Goal: Check status

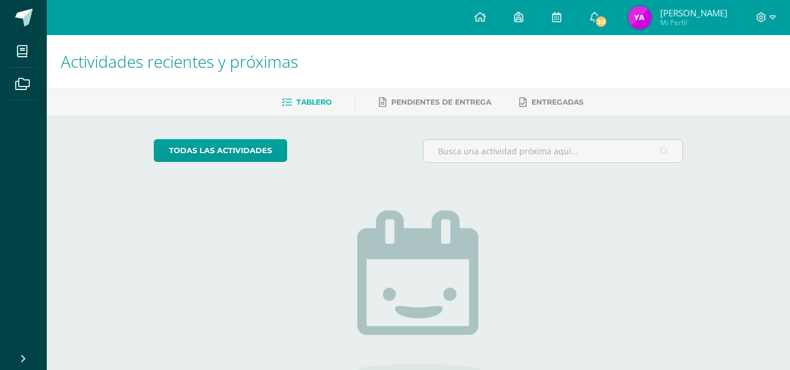
click at [633, 208] on div "todas las Actividades No tienes actividades Échale un vistazo a los demás perío…" at bounding box center [418, 296] width 576 height 361
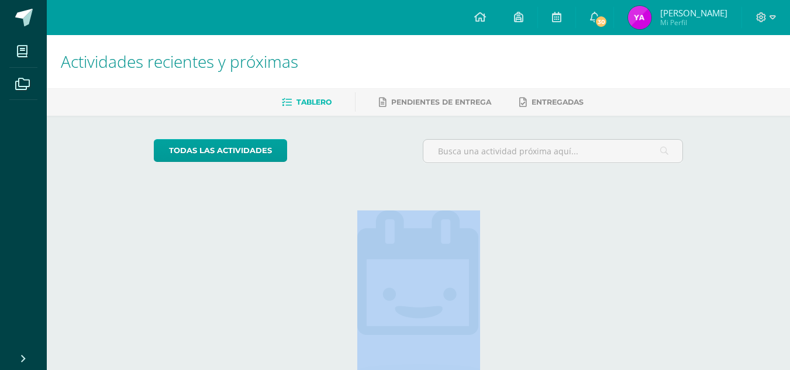
click at [633, 208] on div "todas las Actividades No tienes actividades Échale un vistazo a los demás perío…" at bounding box center [418, 296] width 576 height 361
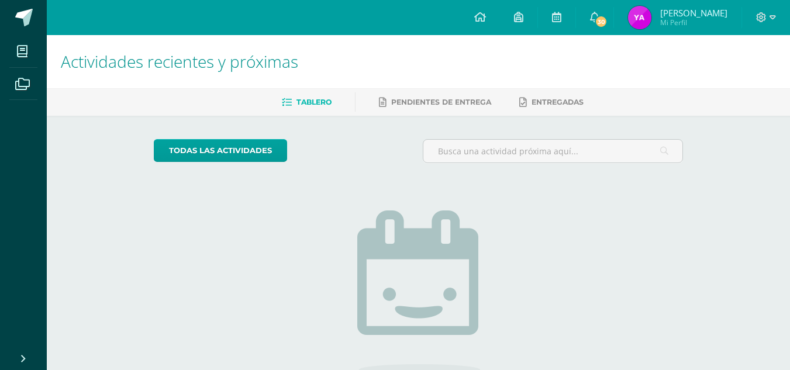
click at [537, 63] on h1 "Actividades recientes y próximas" at bounding box center [418, 61] width 715 height 53
drag, startPoint x: 763, startPoint y: 0, endPoint x: 515, endPoint y: 48, distance: 252.6
click at [515, 48] on h1 "Actividades recientes y próximas" at bounding box center [418, 61] width 715 height 53
click at [641, 13] on img at bounding box center [639, 17] width 23 height 23
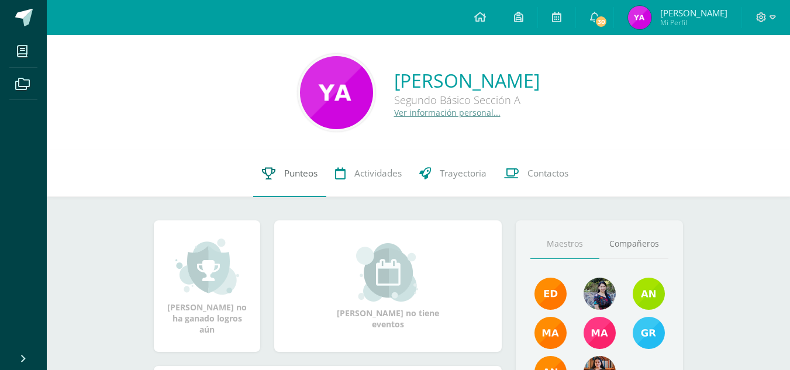
click at [287, 167] on span "Punteos" at bounding box center [300, 173] width 33 height 12
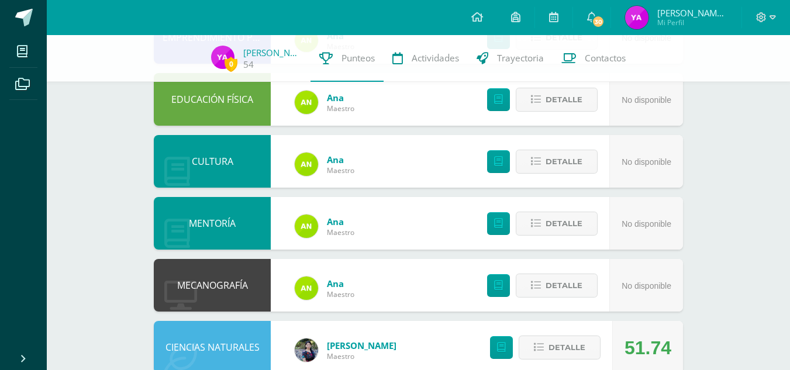
scroll to position [589, 0]
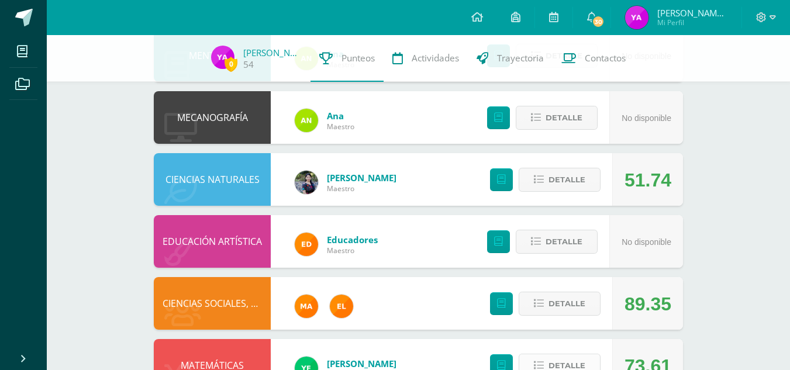
click at [572, 355] on span "Detalle" at bounding box center [567, 366] width 37 height 22
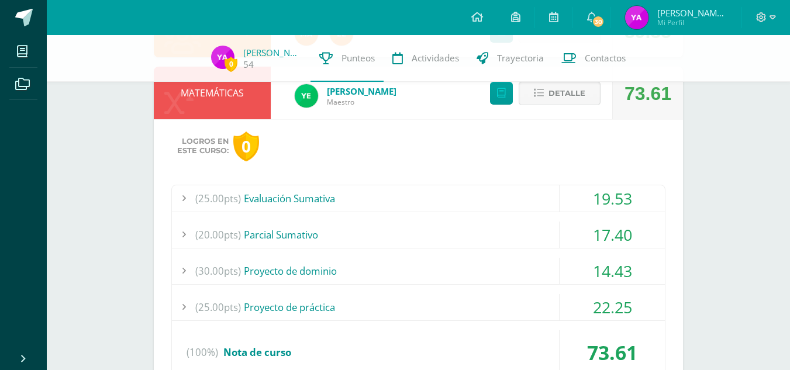
scroll to position [862, 0]
click at [604, 257] on div "14.43" at bounding box center [612, 270] width 105 height 26
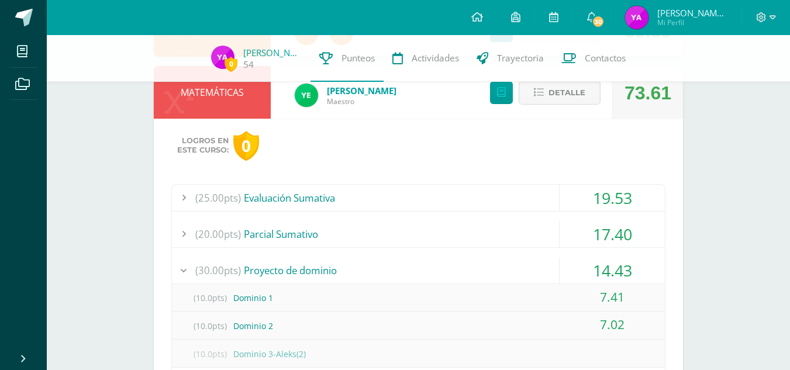
click at [604, 257] on div "14.43" at bounding box center [612, 270] width 105 height 26
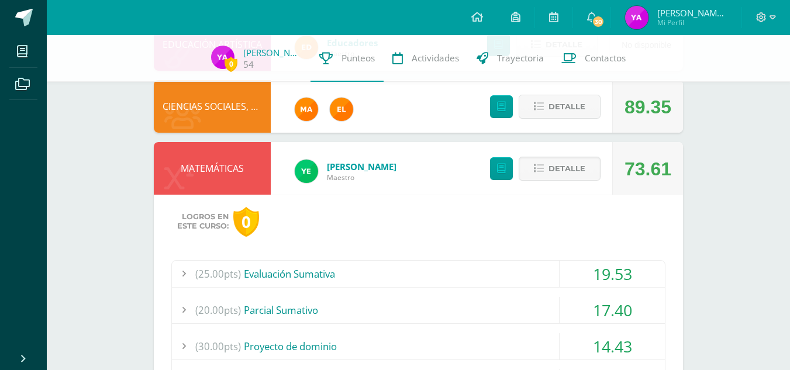
scroll to position [781, 0]
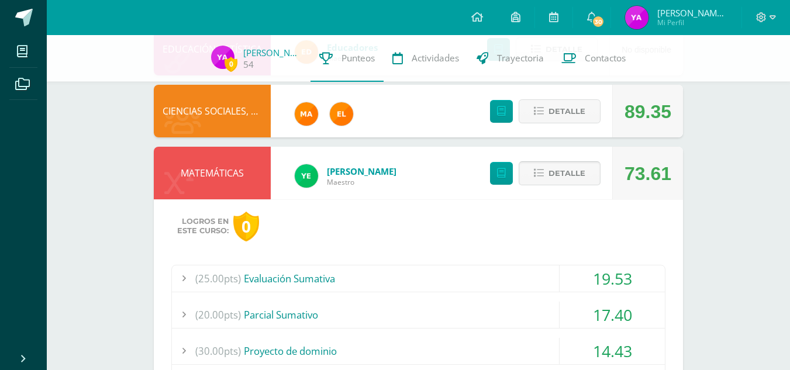
click at [550, 161] on button "Detalle" at bounding box center [560, 173] width 82 height 24
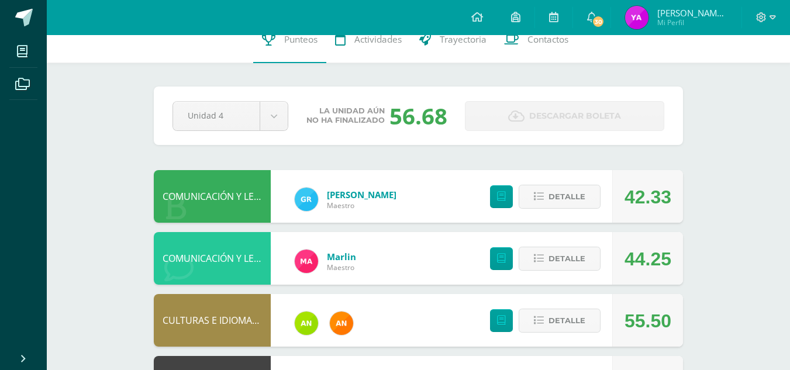
scroll to position [0, 0]
